Goal: Navigation & Orientation: Find specific page/section

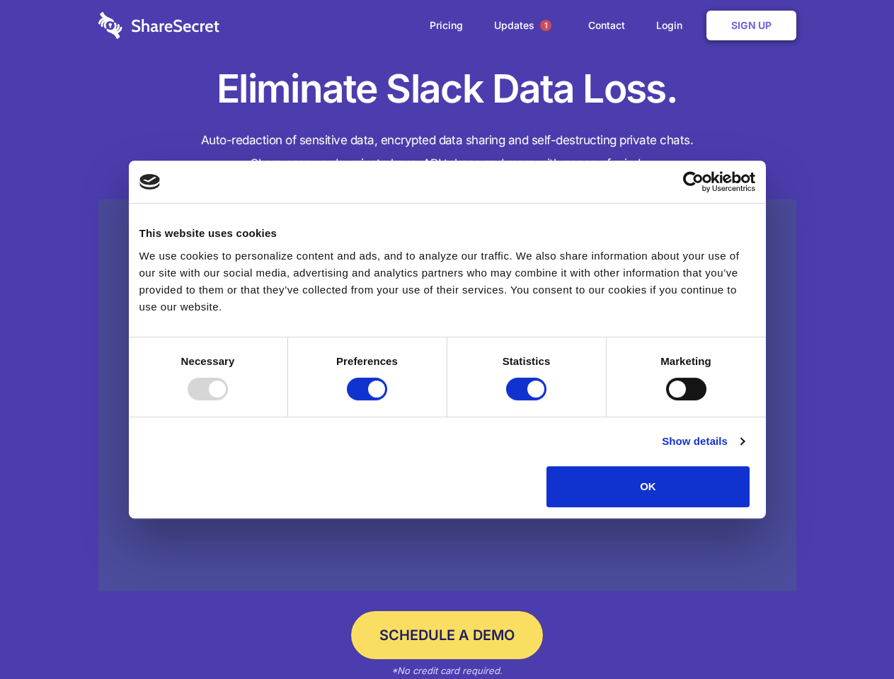
click at [228, 401] on div at bounding box center [208, 389] width 40 height 23
click at [387, 401] on input "Preferences" at bounding box center [367, 389] width 40 height 23
checkbox input "false"
click at [528, 401] on input "Statistics" at bounding box center [526, 389] width 40 height 23
checkbox input "false"
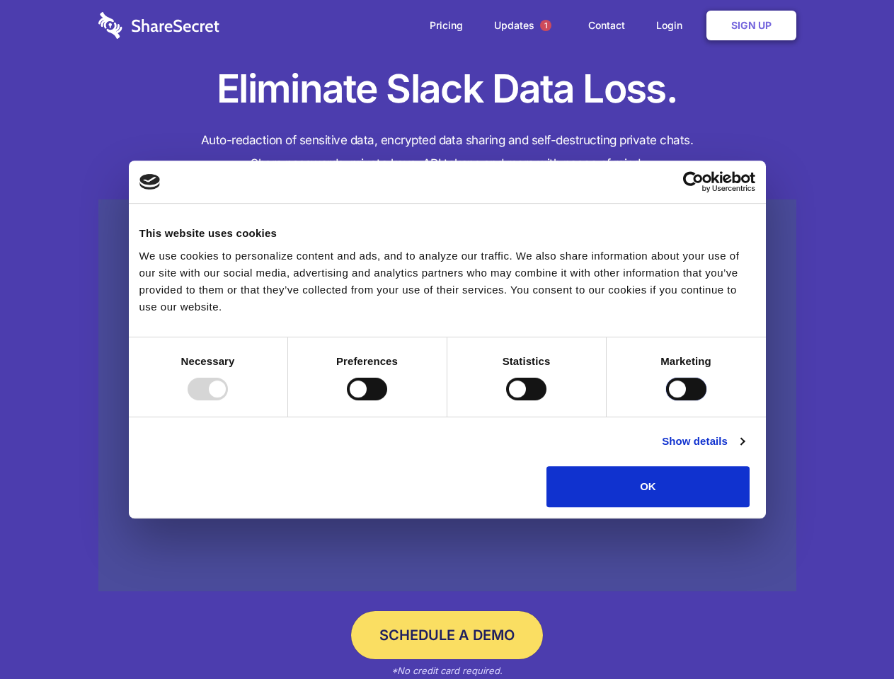
click at [666, 401] on input "Marketing" at bounding box center [686, 389] width 40 height 23
checkbox input "true"
click at [744, 450] on link "Show details" at bounding box center [703, 441] width 82 height 17
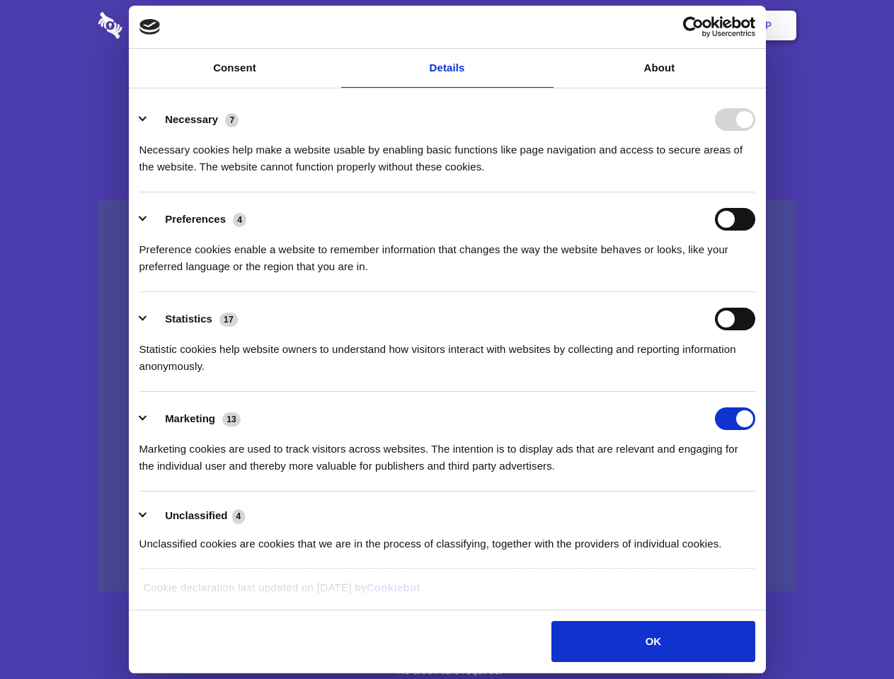
click at [755, 192] on li "Necessary 7 Necessary cookies help make a website usable by enabling basic func…" at bounding box center [447, 143] width 616 height 100
click at [545, 25] on span "1" at bounding box center [545, 25] width 11 height 11
